Goal: Download file/media

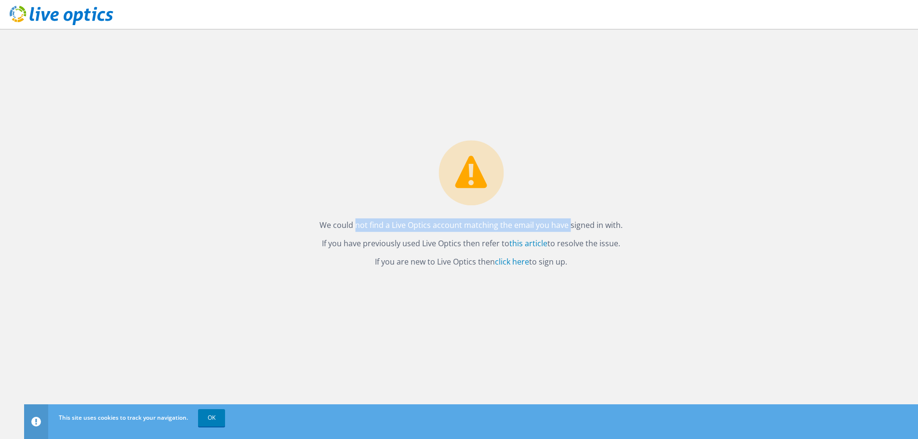
drag, startPoint x: 536, startPoint y: 223, endPoint x: 587, endPoint y: 217, distance: 50.9
click at [586, 217] on div "We could not find a Live Optics account matching the email you have signed in w…" at bounding box center [471, 206] width 322 height 133
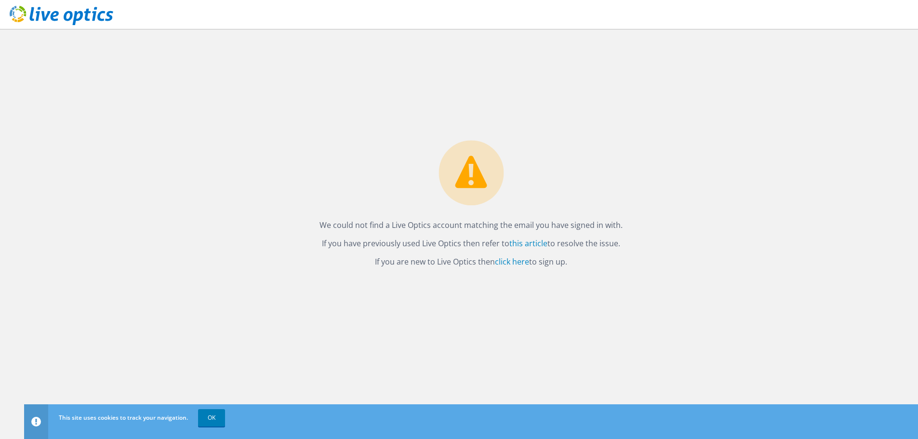
click at [587, 217] on div "We could not find a Live Optics account matching the email you have signed in w…" at bounding box center [471, 206] width 322 height 133
drag, startPoint x: 349, startPoint y: 241, endPoint x: 444, endPoint y: 242, distance: 95.0
click at [444, 242] on p "If you have previously used Live Optics then refer to this article to resolve t…" at bounding box center [471, 243] width 303 height 13
click at [515, 262] on link "click here" at bounding box center [512, 261] width 34 height 11
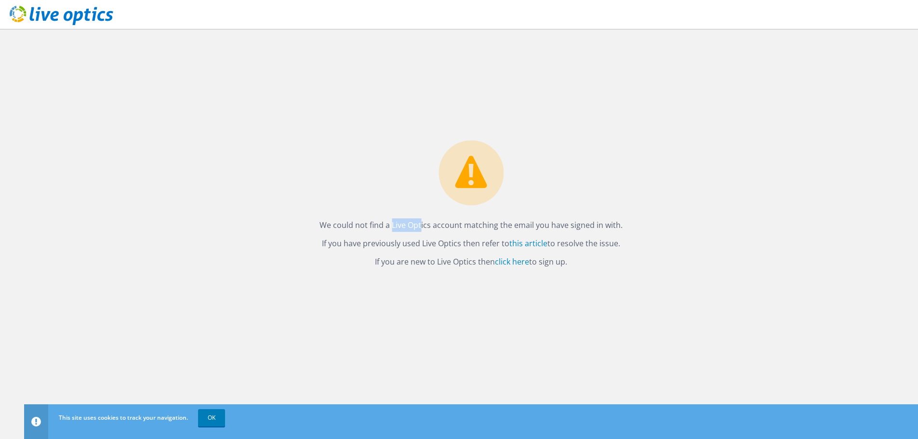
drag, startPoint x: 366, startPoint y: 221, endPoint x: 417, endPoint y: 225, distance: 51.2
click at [402, 224] on p "We could not find a Live Optics account matching the email you have signed in w…" at bounding box center [471, 224] width 303 height 13
click at [417, 225] on p "We could not find a Live Optics account matching the email you have signed in w…" at bounding box center [471, 224] width 303 height 13
click at [526, 244] on link "this article" at bounding box center [528, 243] width 38 height 11
click at [82, 10] on icon at bounding box center [62, 16] width 104 height 20
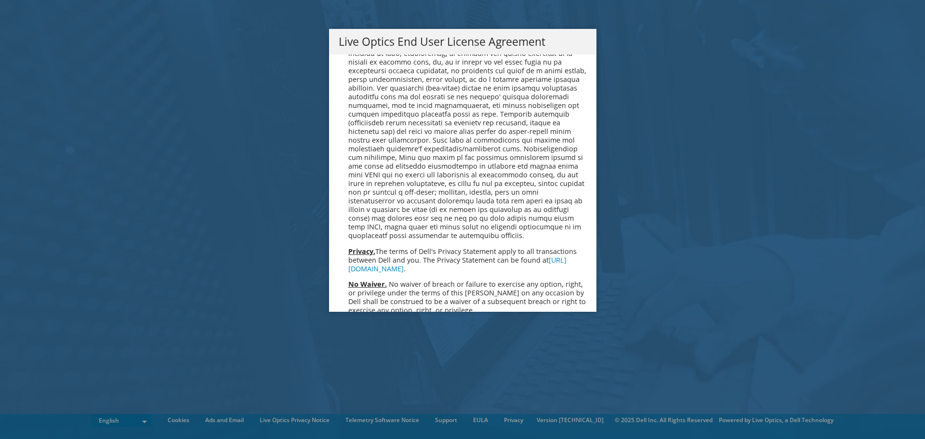
scroll to position [3645, 0]
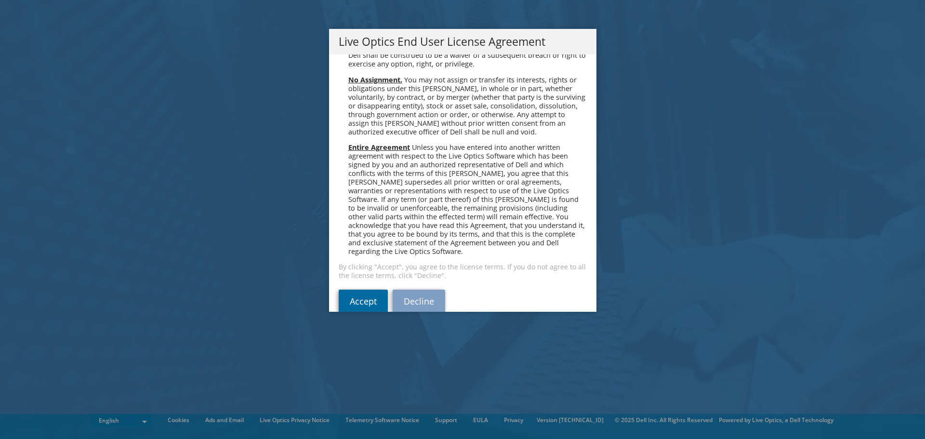
click at [361, 290] on link "Accept" at bounding box center [363, 301] width 49 height 23
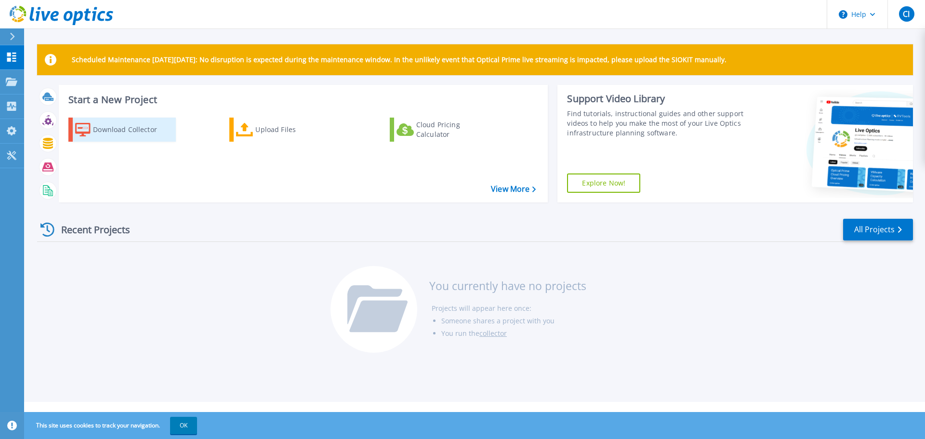
click at [146, 137] on div "Download Collector" at bounding box center [131, 129] width 77 height 19
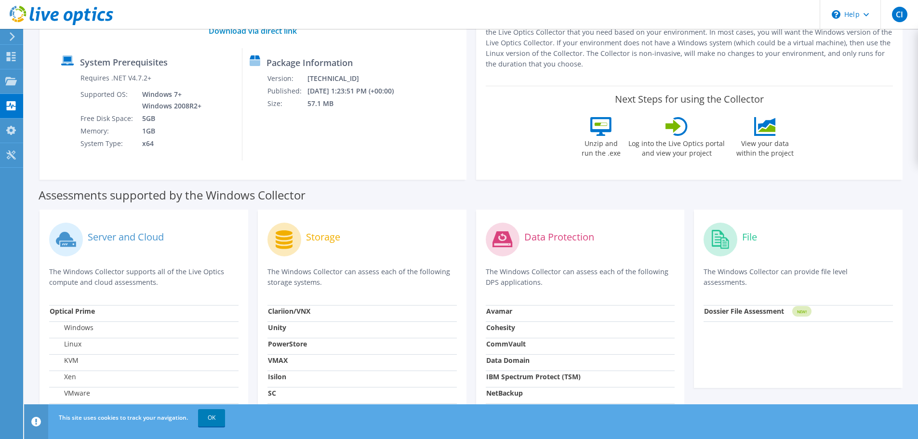
scroll to position [145, 0]
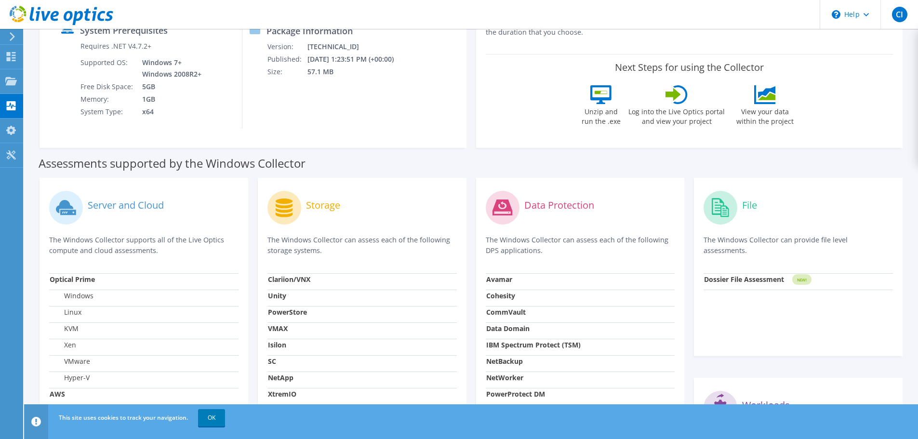
click at [301, 203] on div "Storage" at bounding box center [362, 207] width 189 height 40
click at [292, 205] on icon at bounding box center [284, 208] width 17 height 19
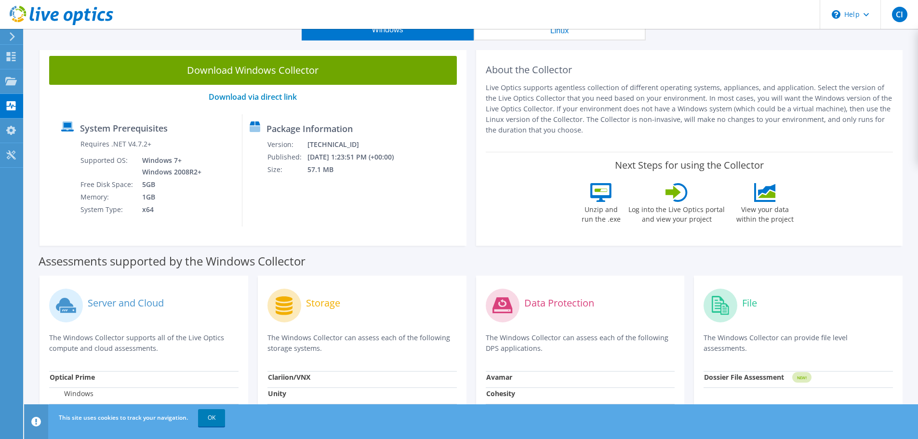
scroll to position [0, 0]
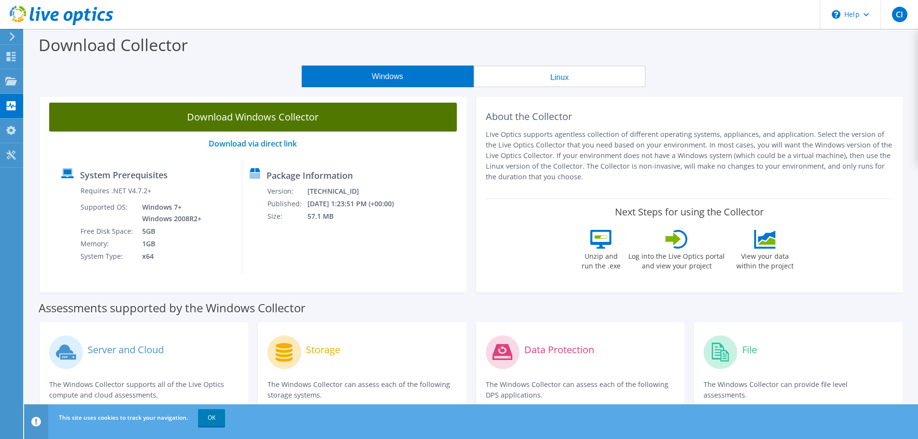
click at [341, 122] on link "Download Windows Collector" at bounding box center [253, 117] width 408 height 29
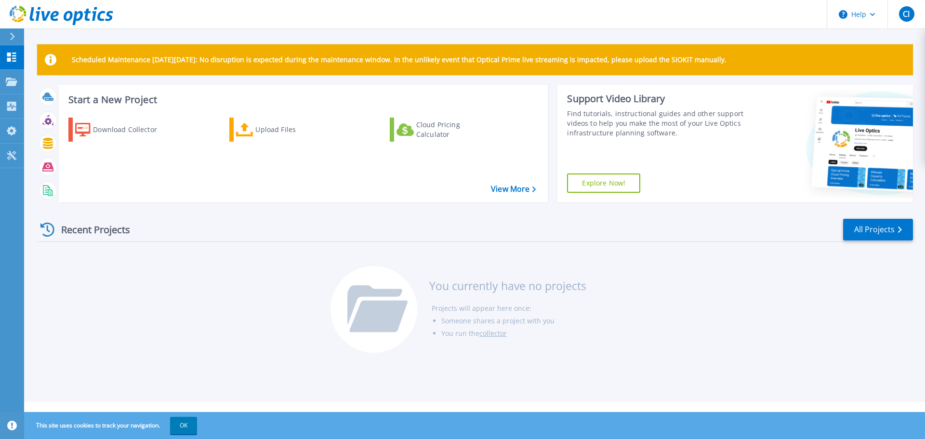
click at [361, 193] on div "Download Collector Upload Files Cloud Pricing Calculator" at bounding box center [302, 154] width 483 height 88
